Goal: Check status: Check status

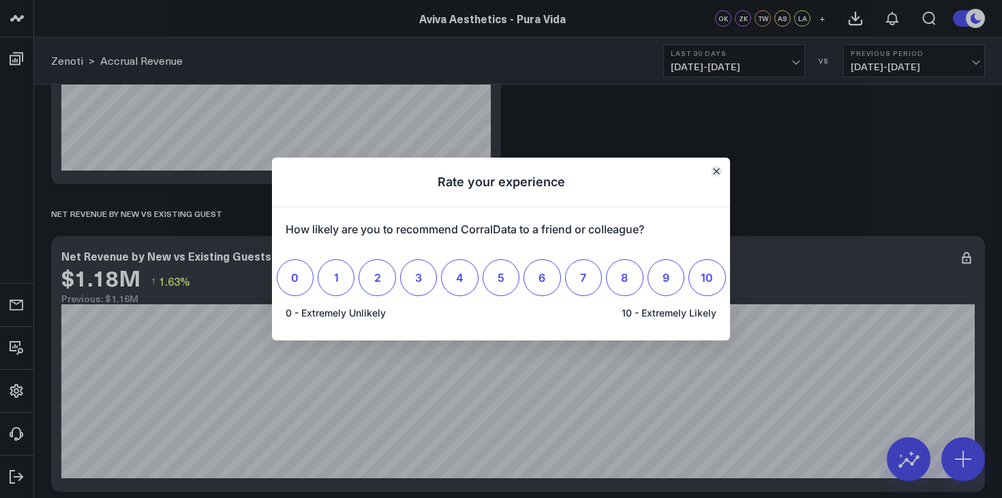
click at [716, 175] on button "Close" at bounding box center [716, 171] width 11 height 11
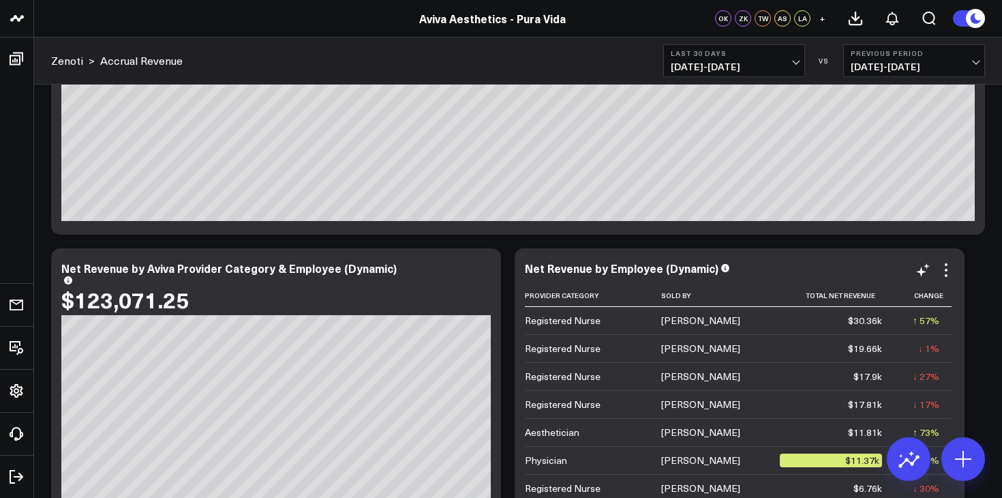
scroll to position [1079, 0]
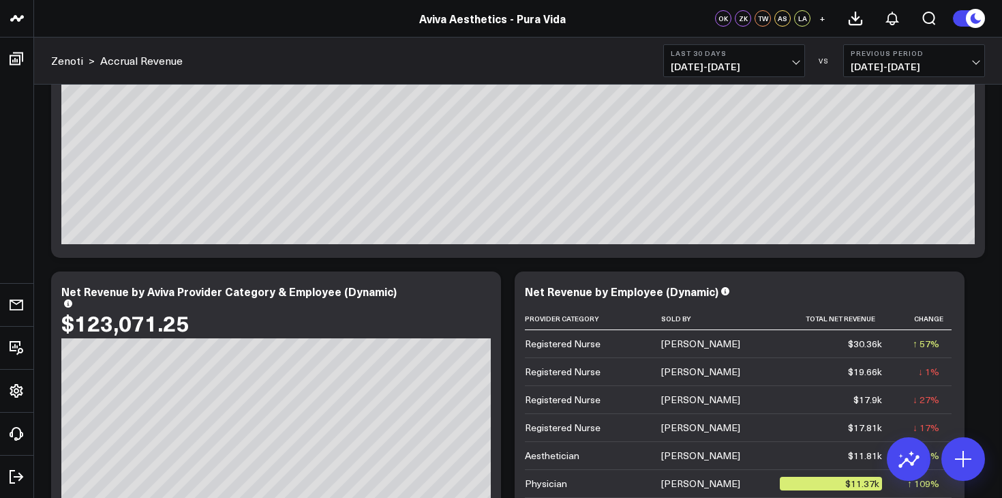
click at [798, 63] on span "[DATE] - [DATE]" at bounding box center [734, 66] width 127 height 11
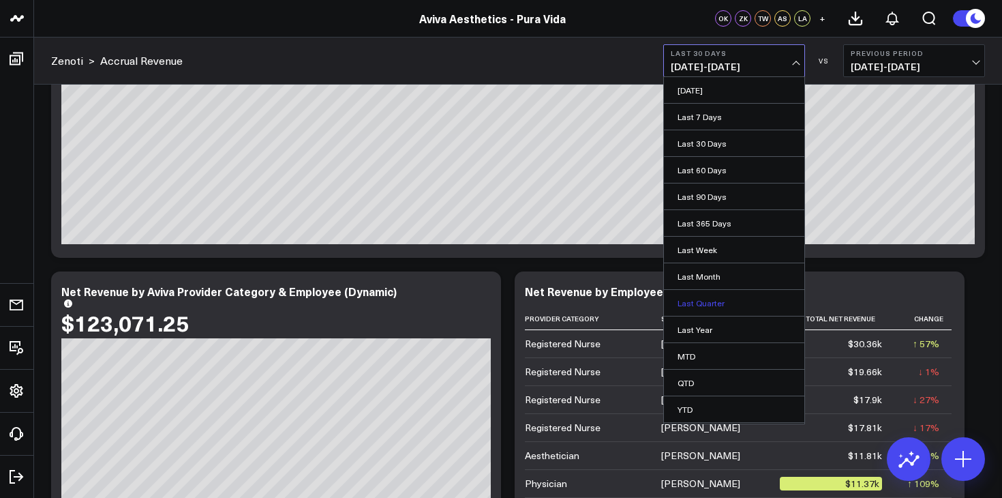
click at [710, 303] on link "Last Quarter" at bounding box center [734, 303] width 140 height 26
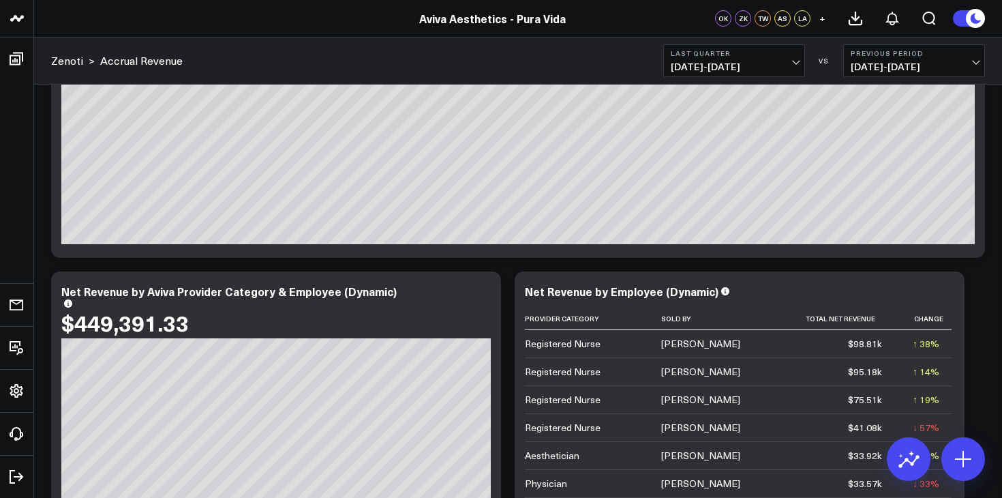
click at [799, 62] on button "Last Quarter [DATE] - [DATE]" at bounding box center [734, 60] width 142 height 33
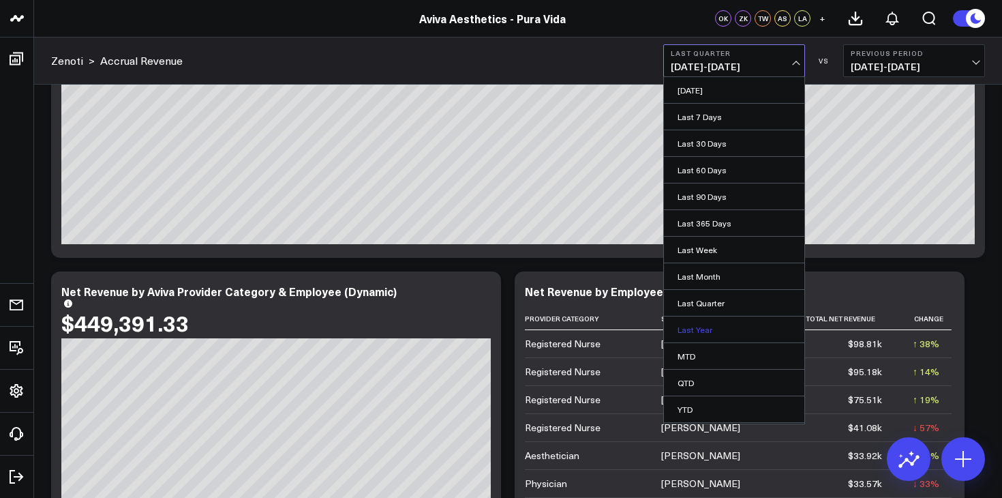
click at [692, 324] on link "Last Year" at bounding box center [734, 329] width 140 height 26
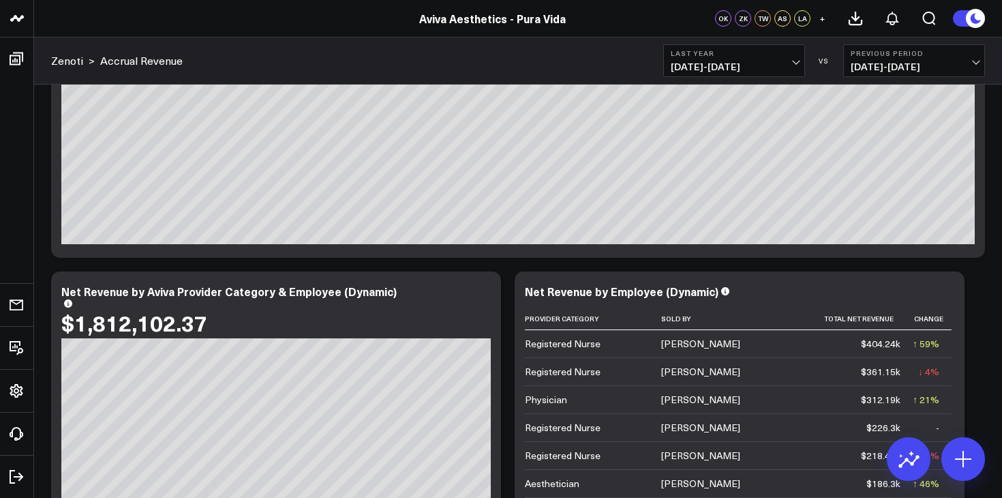
click at [796, 63] on span "[DATE] - [DATE]" at bounding box center [734, 66] width 127 height 11
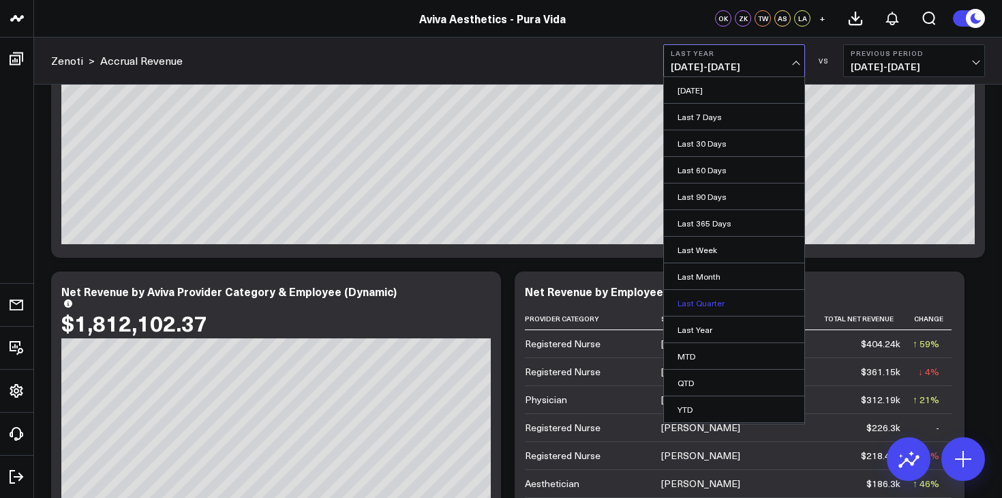
click at [714, 304] on link "Last Quarter" at bounding box center [734, 303] width 140 height 26
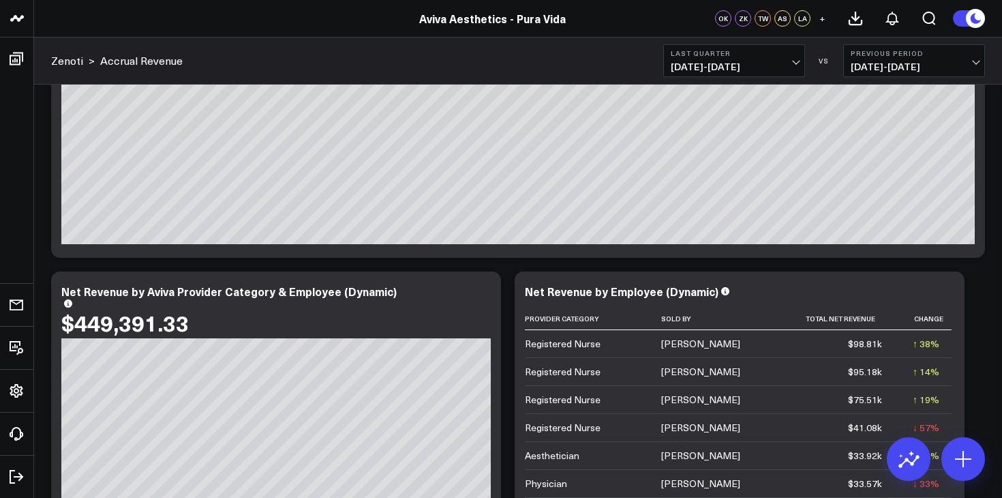
click at [975, 61] on span "[DATE] - [DATE]" at bounding box center [914, 66] width 127 height 11
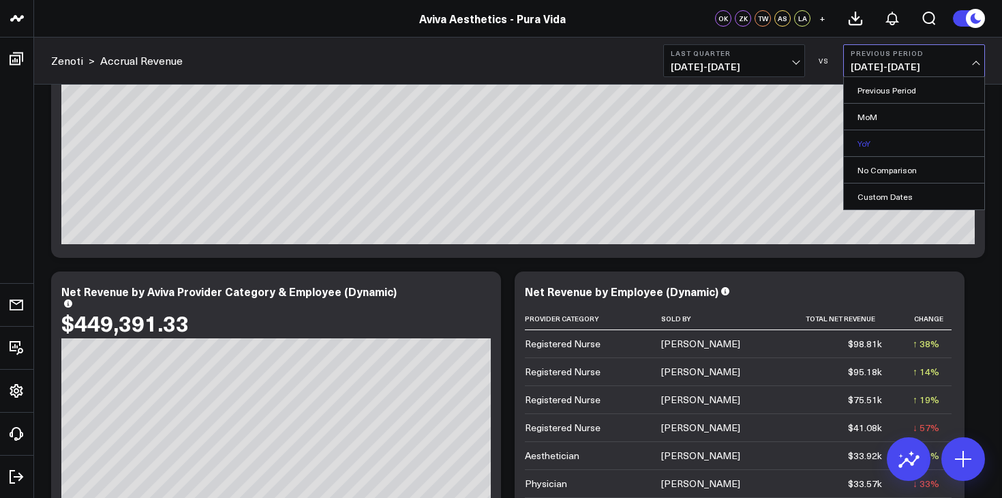
click at [863, 142] on link "YoY" at bounding box center [914, 143] width 140 height 26
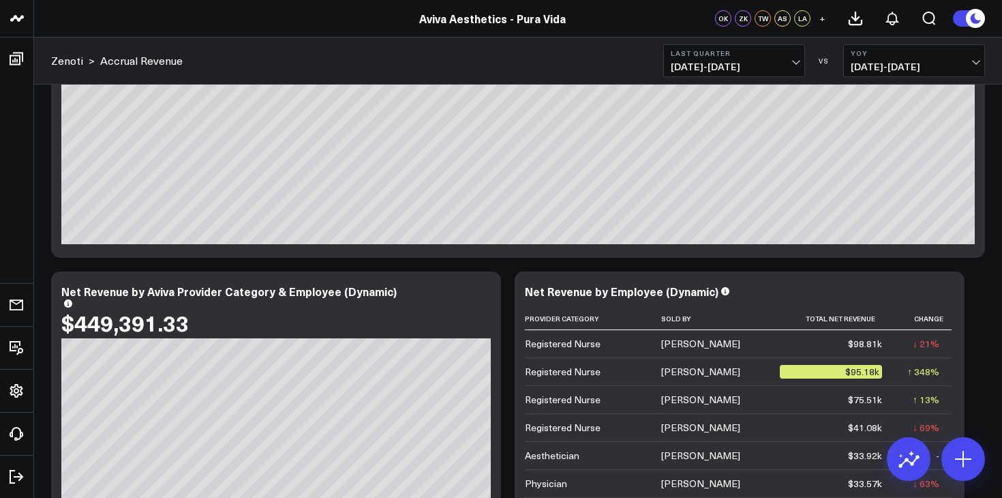
click at [799, 63] on button "Last Quarter [DATE] - [DATE]" at bounding box center [734, 60] width 142 height 33
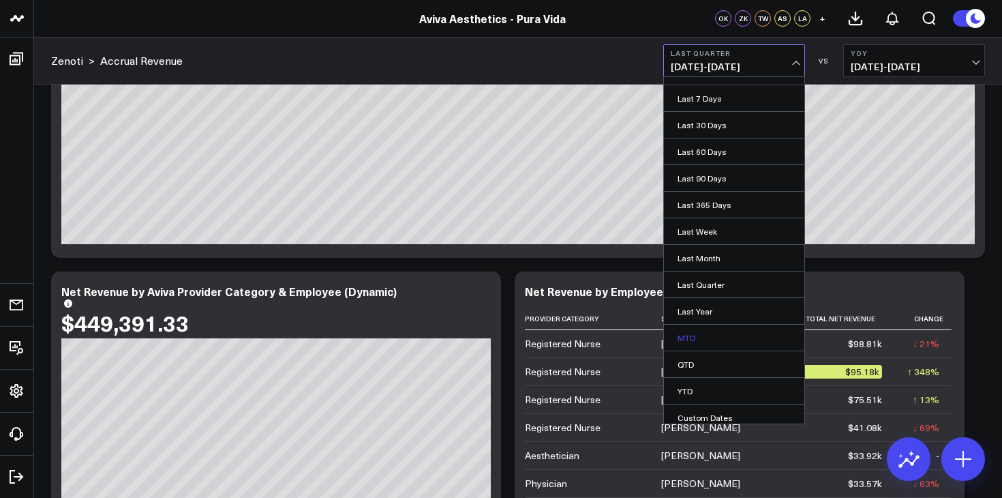
scroll to position [25, 0]
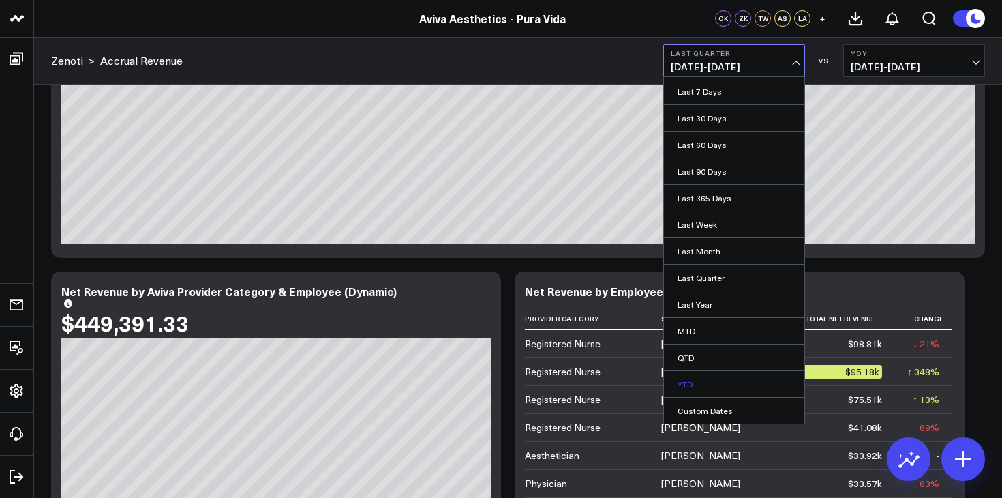
click at [687, 383] on link "YTD" at bounding box center [734, 384] width 140 height 26
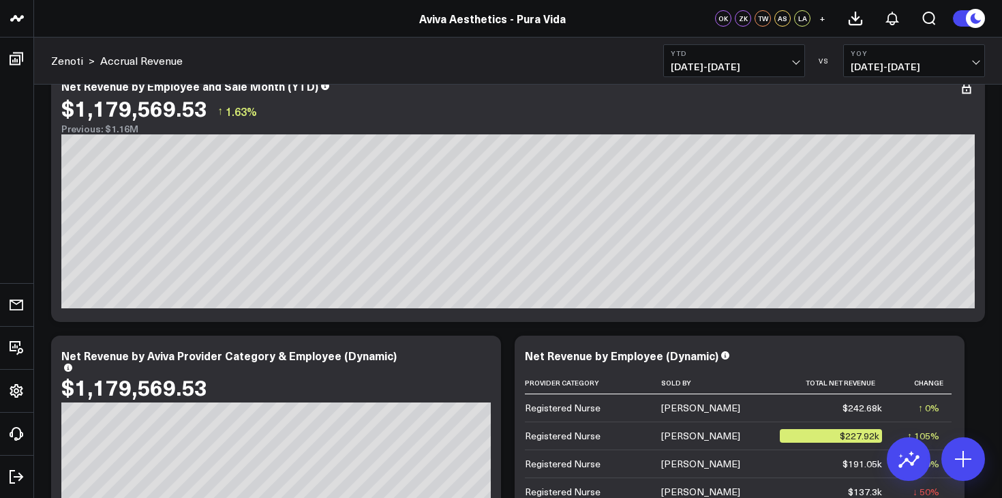
scroll to position [1020, 0]
